Goal: Information Seeking & Learning: Learn about a topic

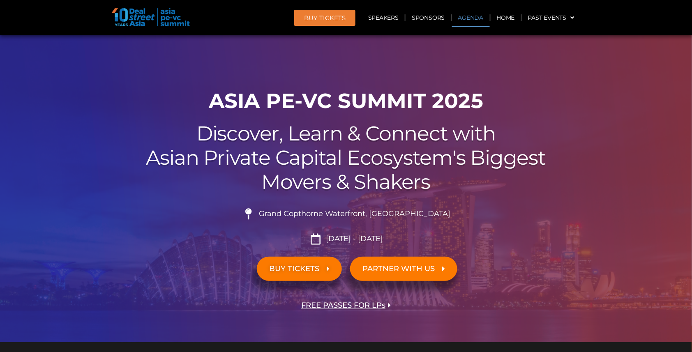
click at [472, 18] on link "Agenda" at bounding box center [471, 17] width 38 height 19
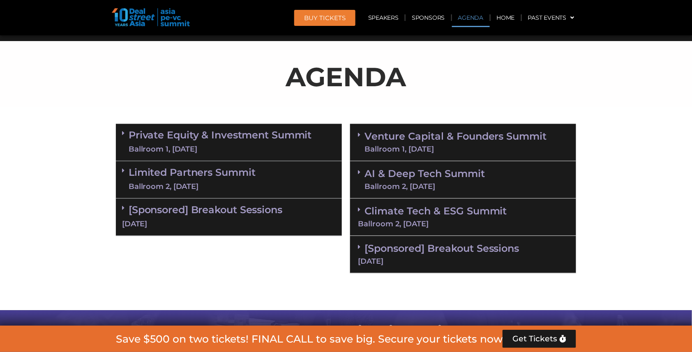
scroll to position [434, 0]
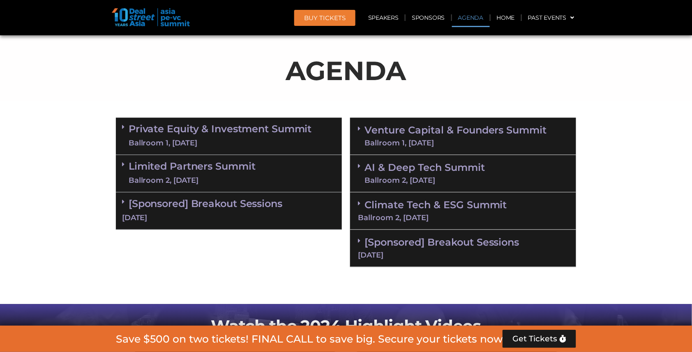
click at [462, 126] on link "Venture Capital & Founders​ Summit Ballroom 1, [DATE]" at bounding box center [456, 136] width 183 height 21
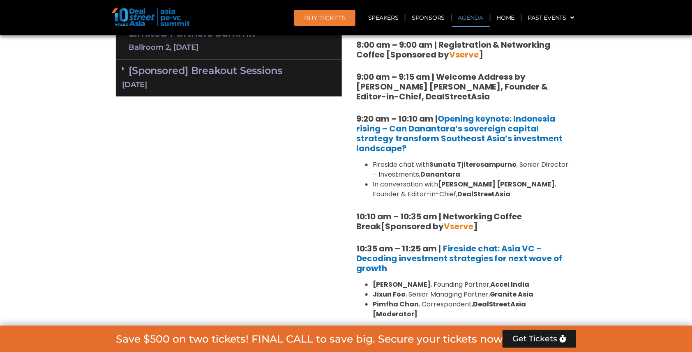
scroll to position [568, 0]
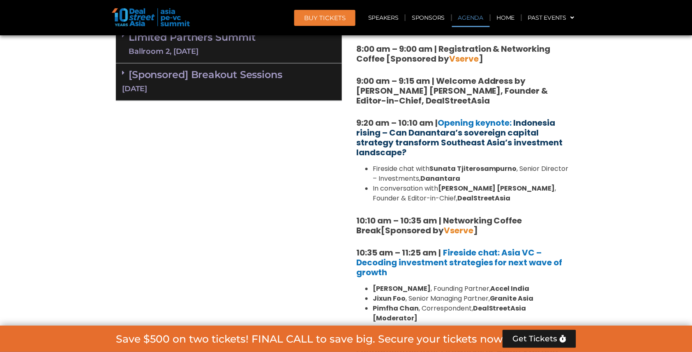
click at [447, 136] on link "Indonesia rising – Can Danantara’s sovereign capital strategy transform Southea…" at bounding box center [459, 137] width 207 height 41
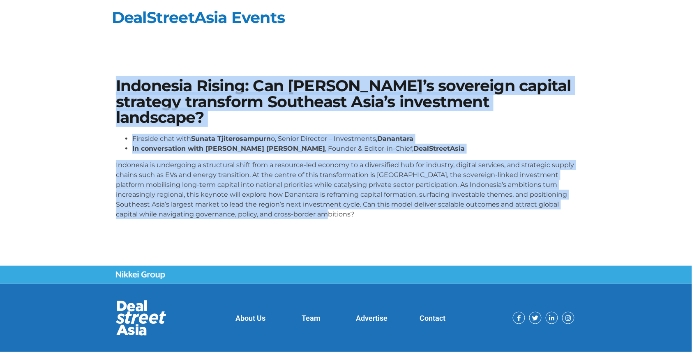
drag, startPoint x: 117, startPoint y: 67, endPoint x: 386, endPoint y: 219, distance: 308.9
click at [386, 219] on section "Indonesia Rising: Can [PERSON_NAME]’s sovereign capital strategy transform Sout…" at bounding box center [346, 151] width 692 height 197
copy div "Loremipsu Dolors: Ame Consectet’a elitseddo eiusmod temporin utlaboree Dolorema…"
click at [349, 151] on li "In conversation with [PERSON_NAME] [PERSON_NAME] , Founder & Editor-in-Chief, D…" at bounding box center [354, 149] width 444 height 10
drag, startPoint x: 116, startPoint y: 81, endPoint x: 332, endPoint y: 220, distance: 257.6
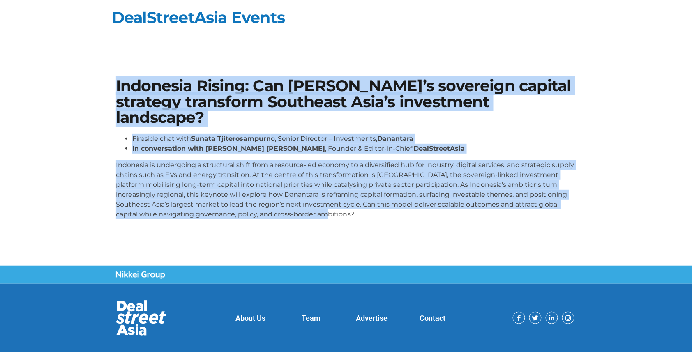
click at [332, 220] on div "Indonesia Rising: Can [PERSON_NAME]’s sovereign capital strategy transform Sout…" at bounding box center [346, 152] width 469 height 156
copy div "Loremipsu Dolors: Ame Consectet’a elitseddo eiusmod temporin utlaboree Dolorema…"
